Goal: Task Accomplishment & Management: Use online tool/utility

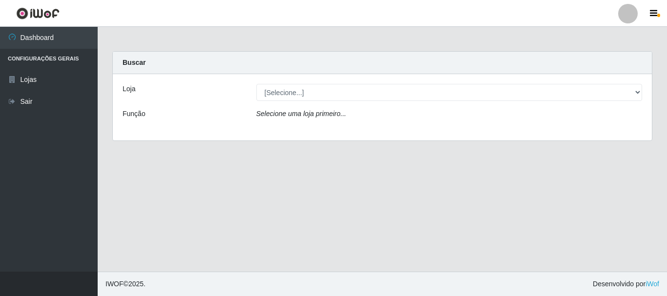
click at [305, 93] on select "[Selecione...] Nordestão - Alecrim" at bounding box center [449, 92] width 386 height 17
select select "453"
click at [256, 84] on select "[Selecione...] Nordestão - Alecrim" at bounding box center [449, 92] width 386 height 17
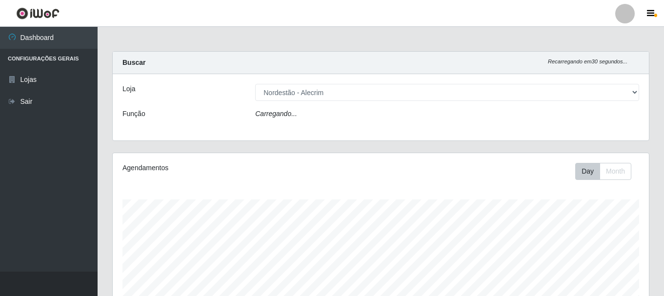
scroll to position [203, 537]
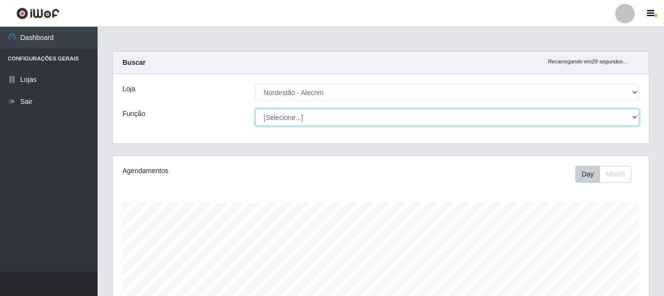
click at [327, 120] on select "[Selecione...] Embalador Embalador + Embalador ++" at bounding box center [447, 117] width 384 height 17
select select "1"
click at [255, 109] on select "[Selecione...] Embalador Embalador + Embalador ++" at bounding box center [447, 117] width 384 height 17
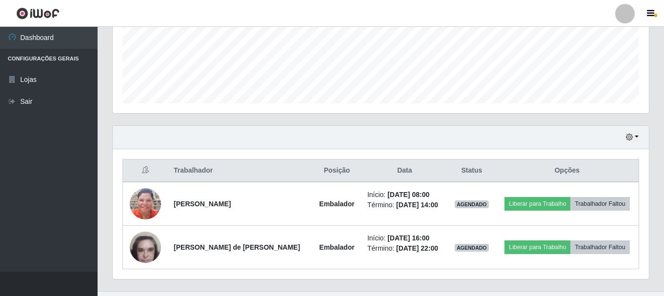
scroll to position [265, 0]
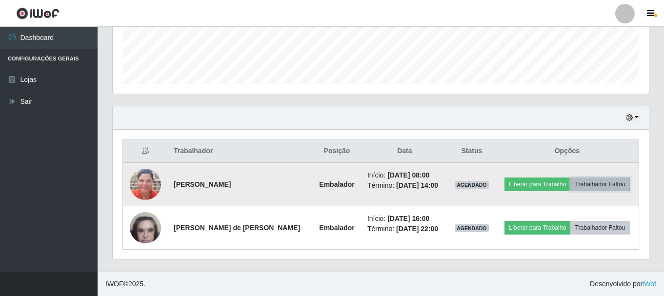
click at [614, 185] on button "Trabalhador Faltou" at bounding box center [600, 185] width 59 height 14
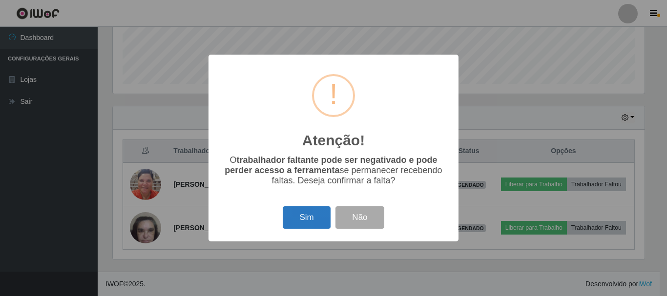
click at [311, 220] on button "Sim" at bounding box center [306, 218] width 47 height 23
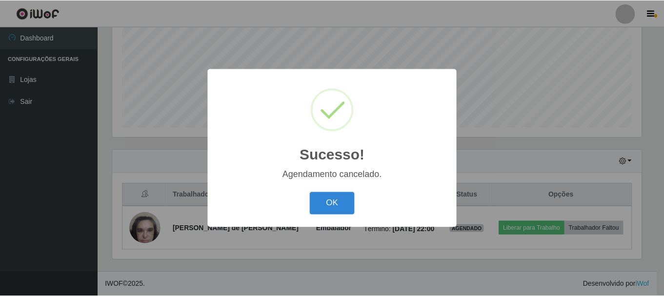
scroll to position [222, 0]
click at [332, 206] on button "OK" at bounding box center [333, 203] width 45 height 23
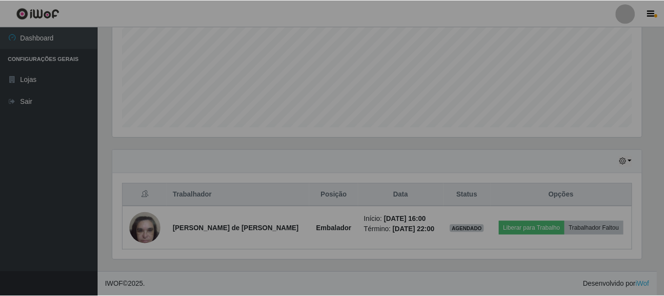
scroll to position [203, 537]
